Goal: Navigation & Orientation: Find specific page/section

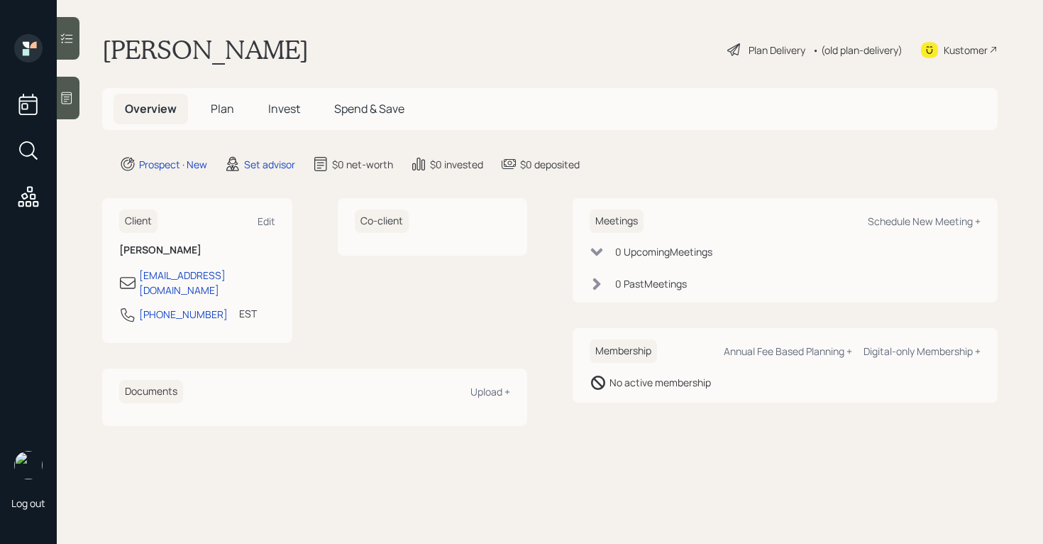
click at [67, 99] on icon at bounding box center [67, 98] width 11 height 12
